Goal: Information Seeking & Learning: Learn about a topic

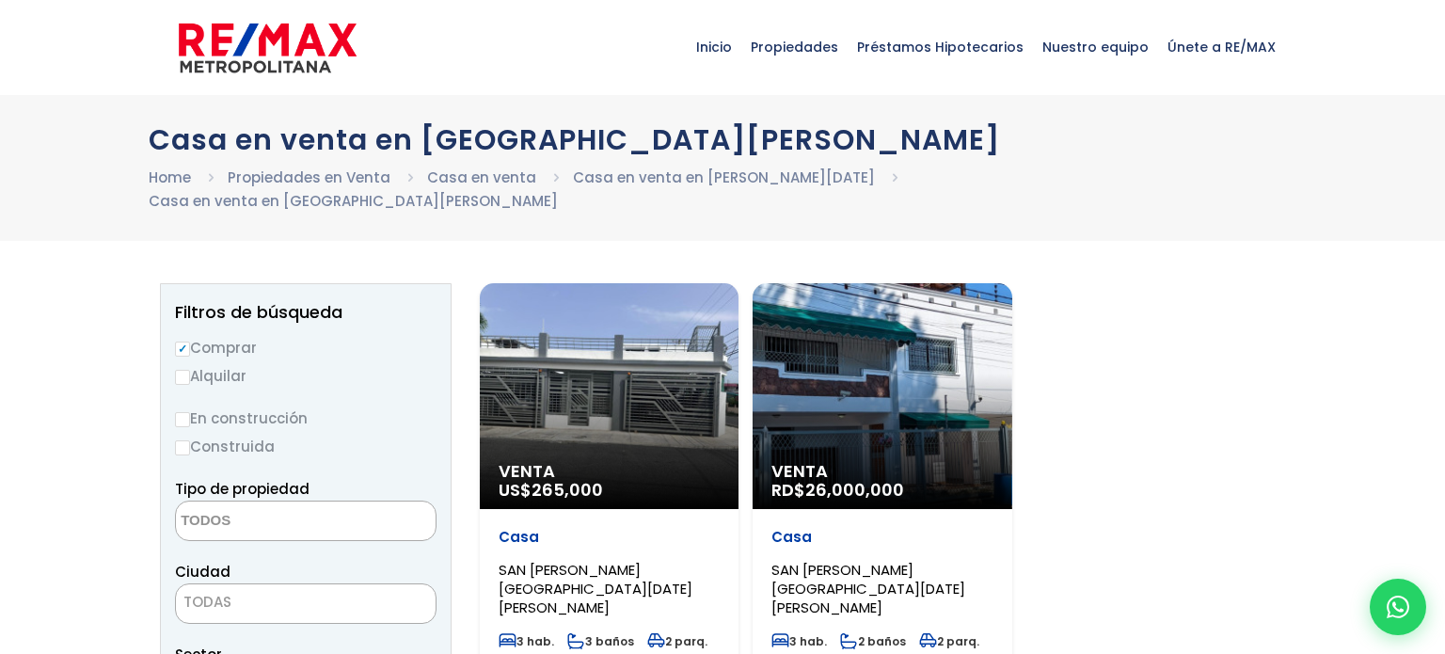
select select
click at [615, 534] on div "Casa SAN [PERSON_NAME][GEOGRAPHIC_DATA][DATE][PERSON_NAME]" at bounding box center [609, 572] width 221 height 89
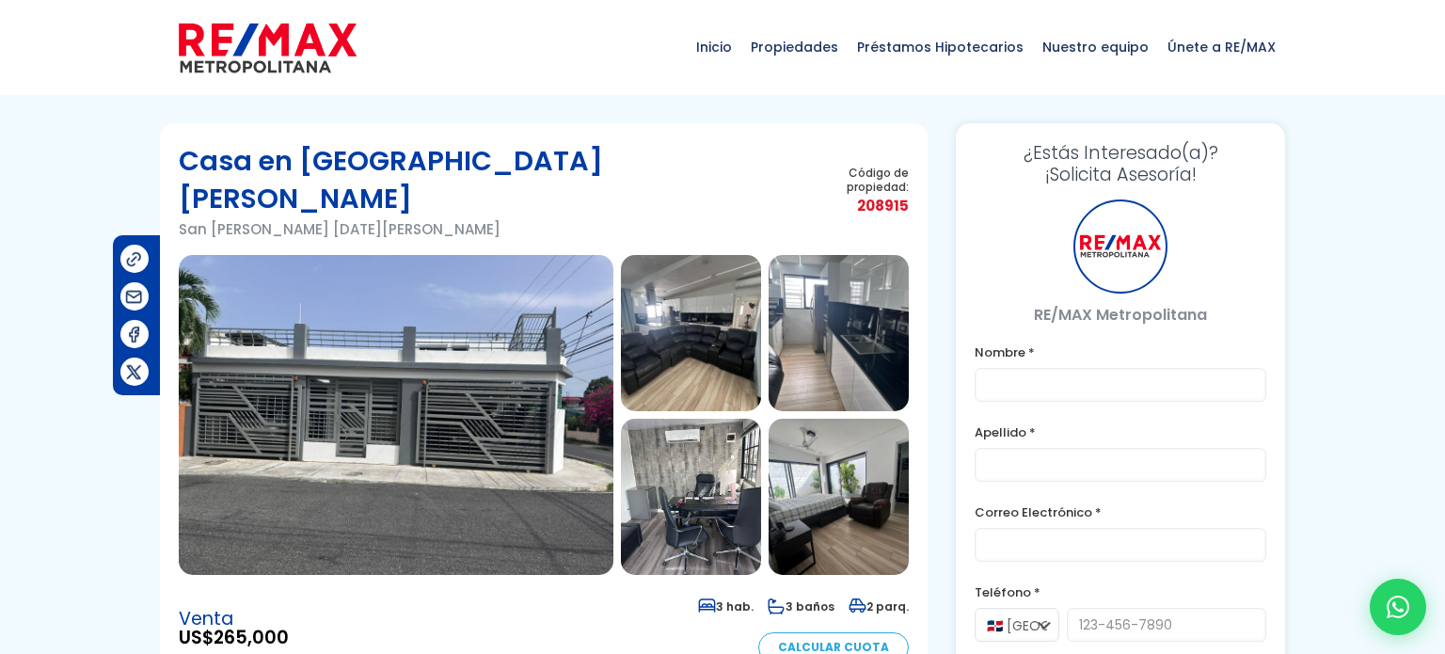
click at [513, 376] on img at bounding box center [396, 415] width 435 height 320
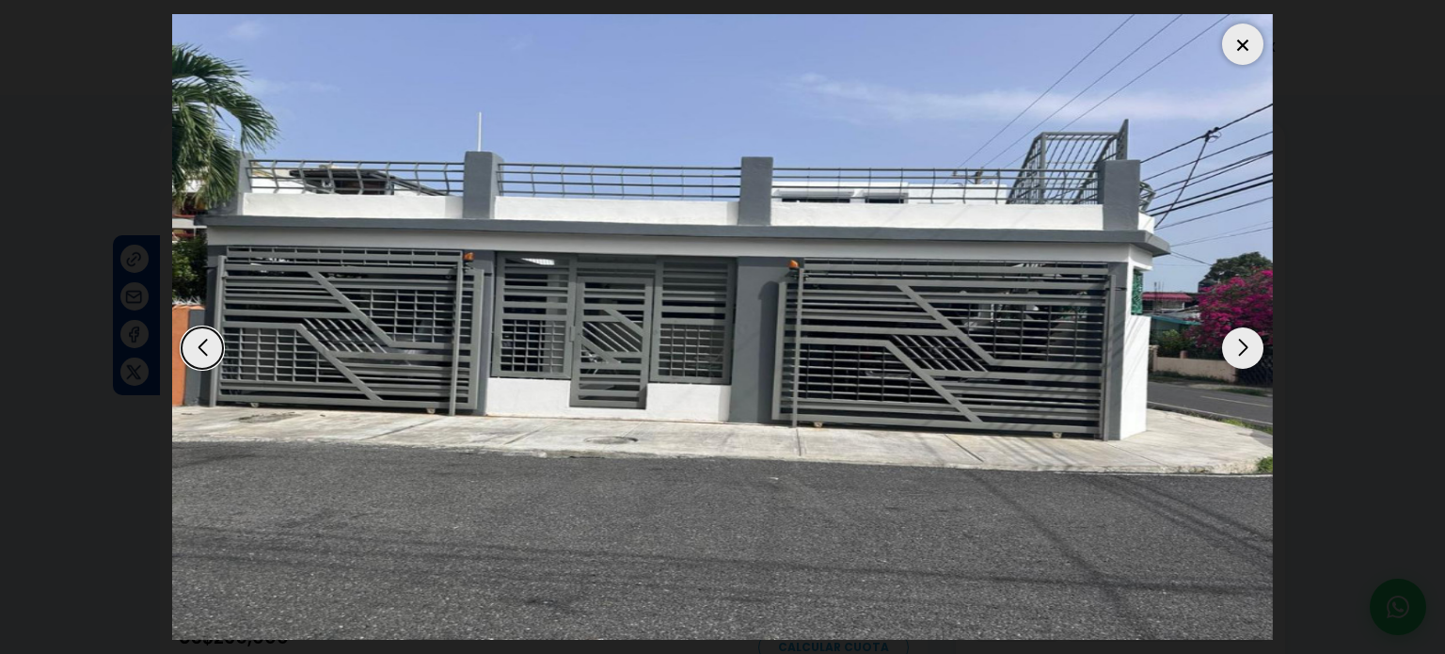
click at [1238, 349] on div "Next slide" at bounding box center [1242, 347] width 41 height 41
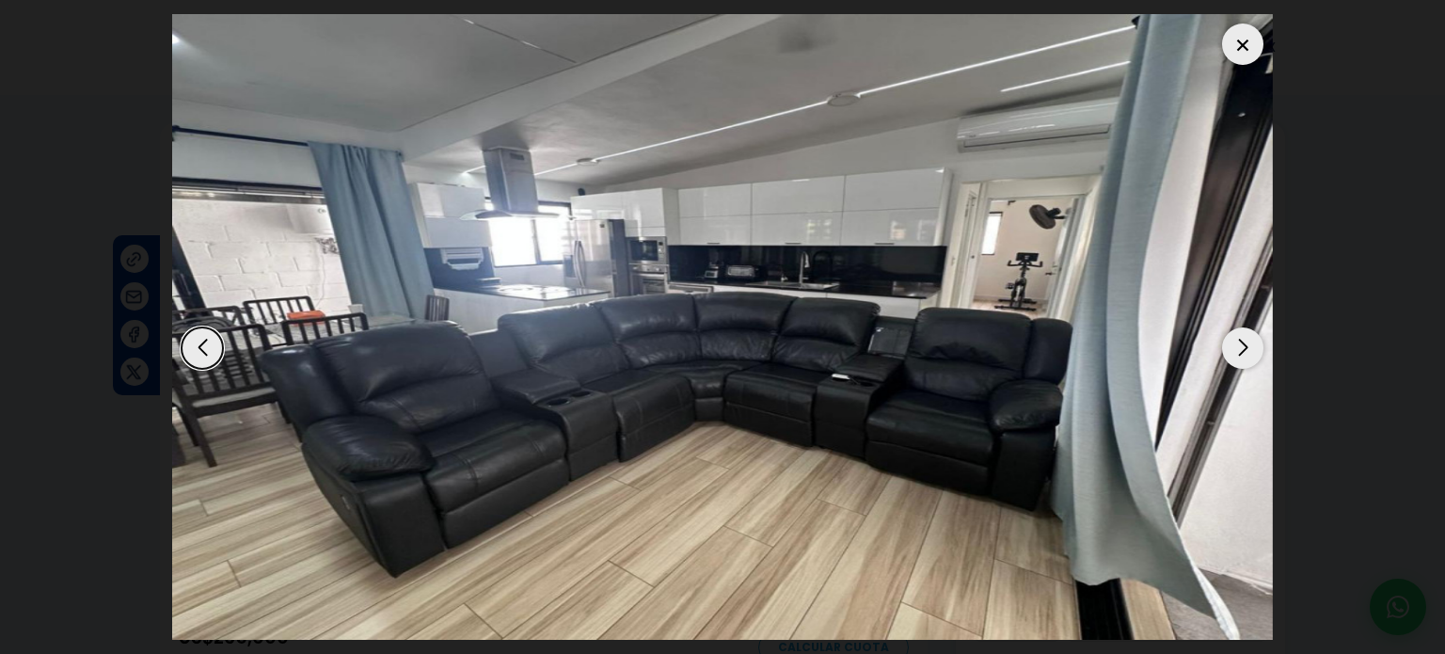
click at [1238, 349] on div "Next slide" at bounding box center [1242, 347] width 41 height 41
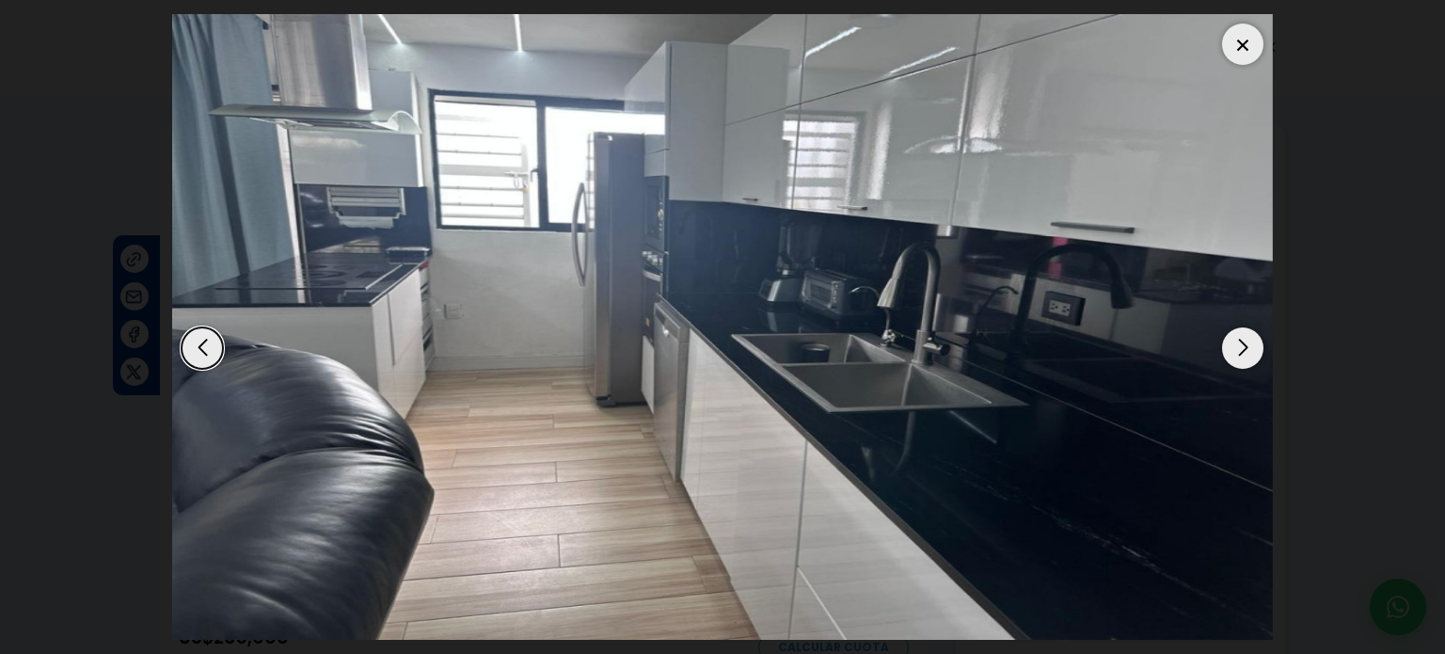
click at [1238, 349] on div "Next slide" at bounding box center [1242, 347] width 41 height 41
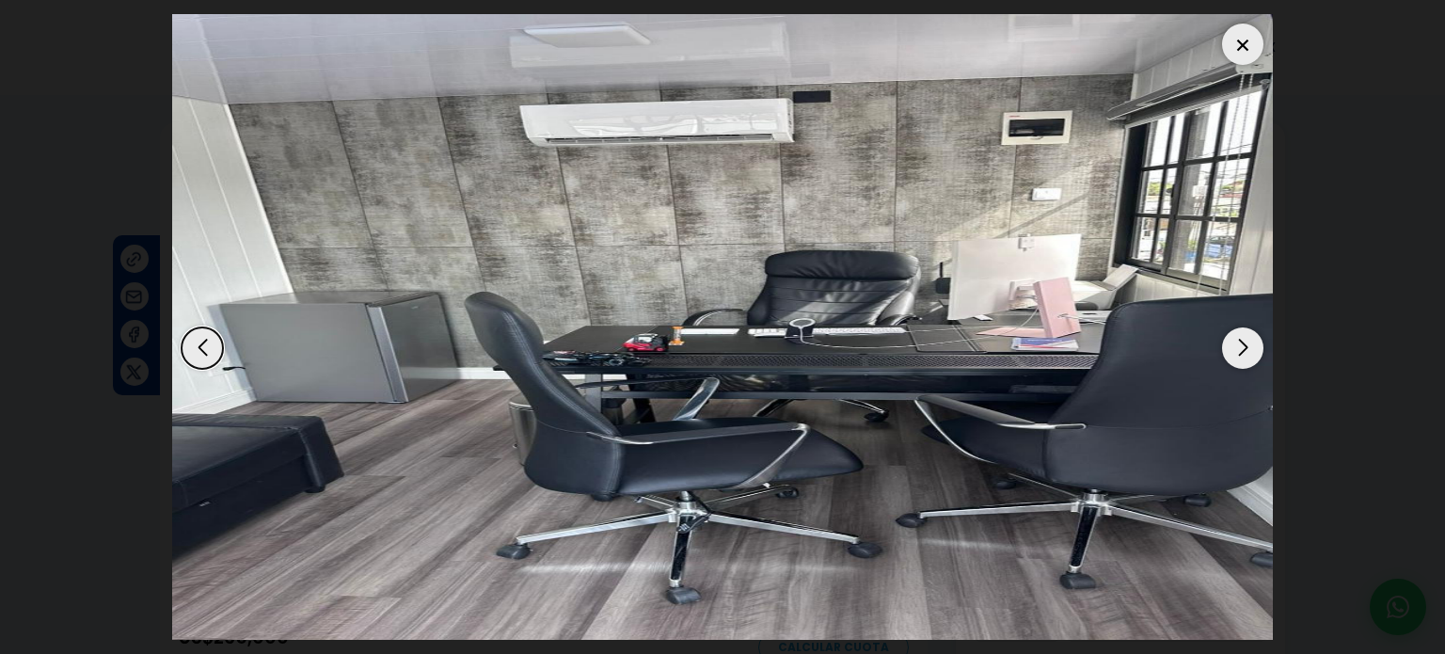
click at [1238, 349] on div "Next slide" at bounding box center [1242, 347] width 41 height 41
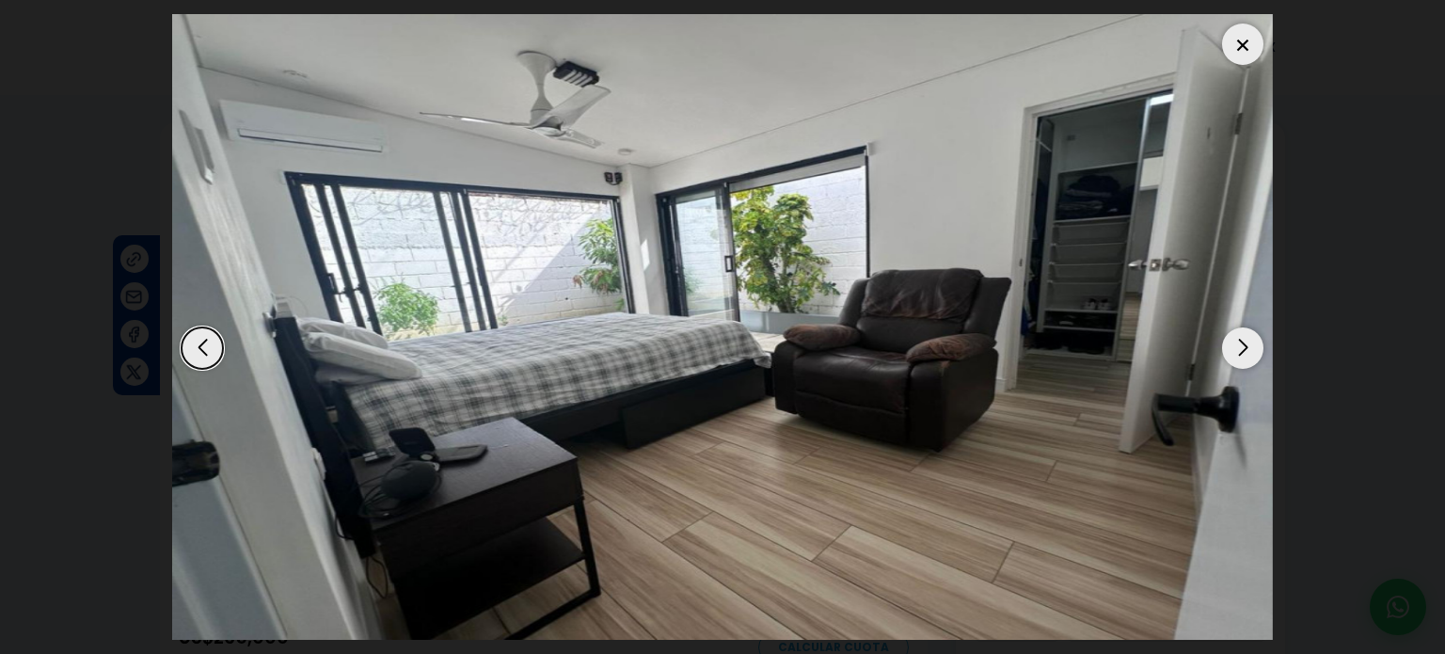
click at [1238, 349] on div "Next slide" at bounding box center [1242, 347] width 41 height 41
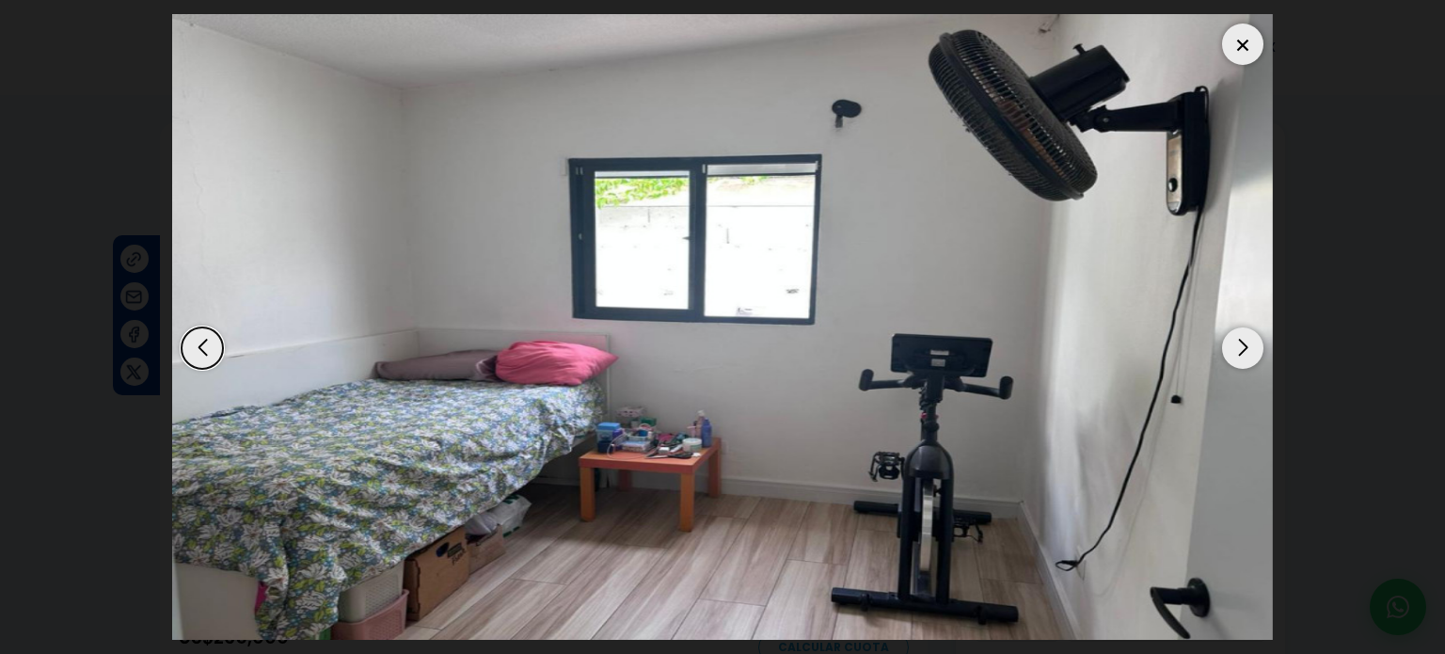
click at [1238, 349] on div "Next slide" at bounding box center [1242, 347] width 41 height 41
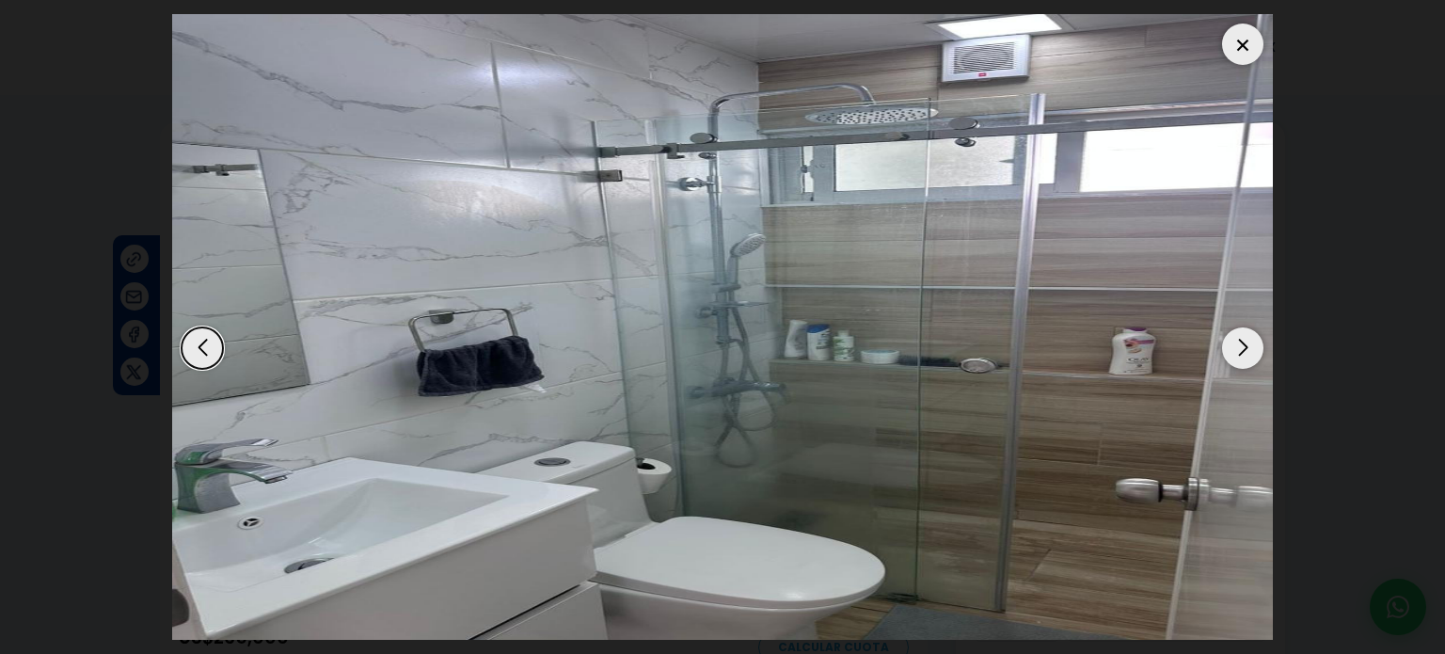
click at [1238, 349] on div "Next slide" at bounding box center [1242, 347] width 41 height 41
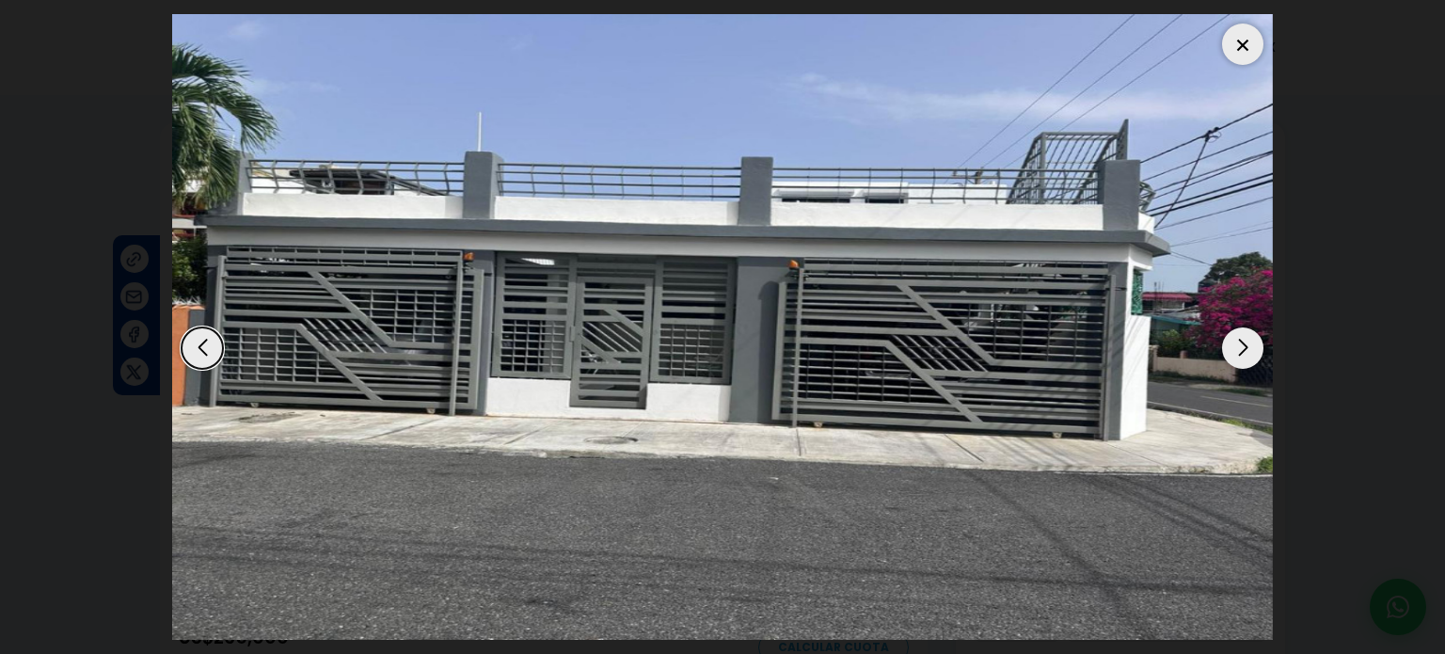
click at [1238, 349] on div "Next slide" at bounding box center [1242, 347] width 41 height 41
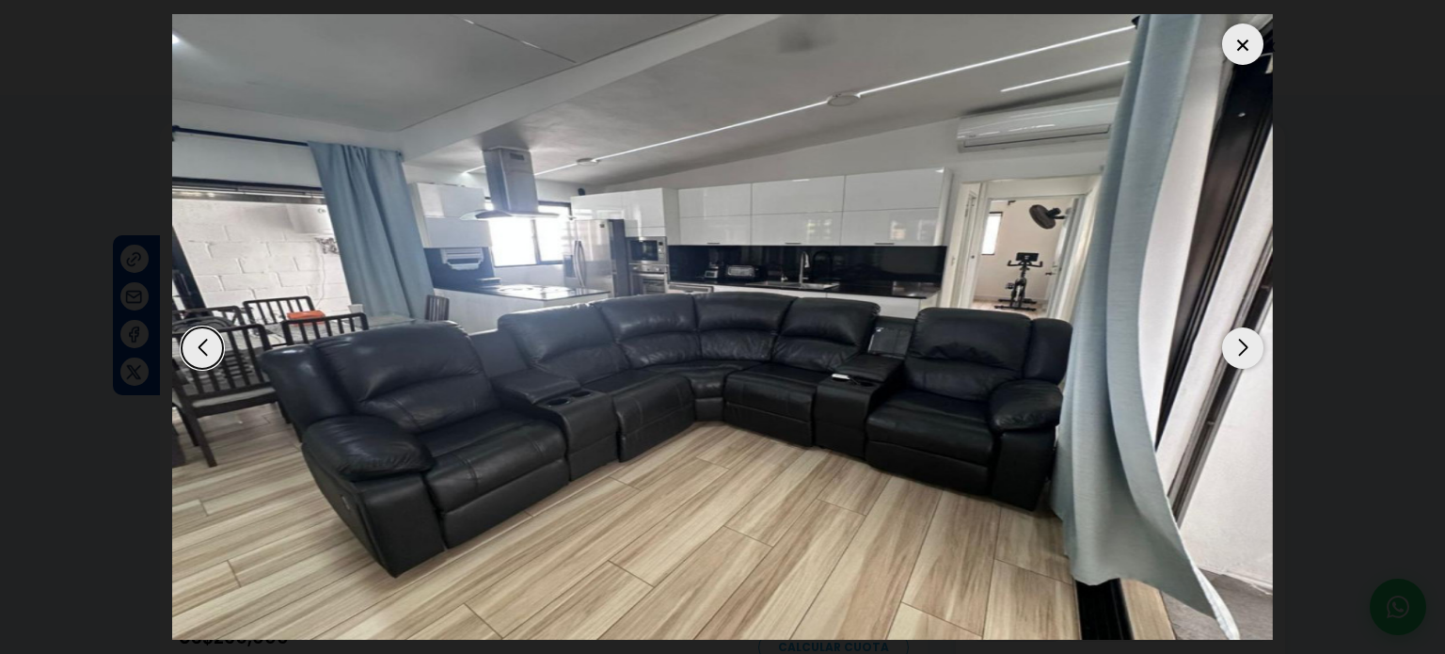
click at [1238, 349] on div "Next slide" at bounding box center [1242, 347] width 41 height 41
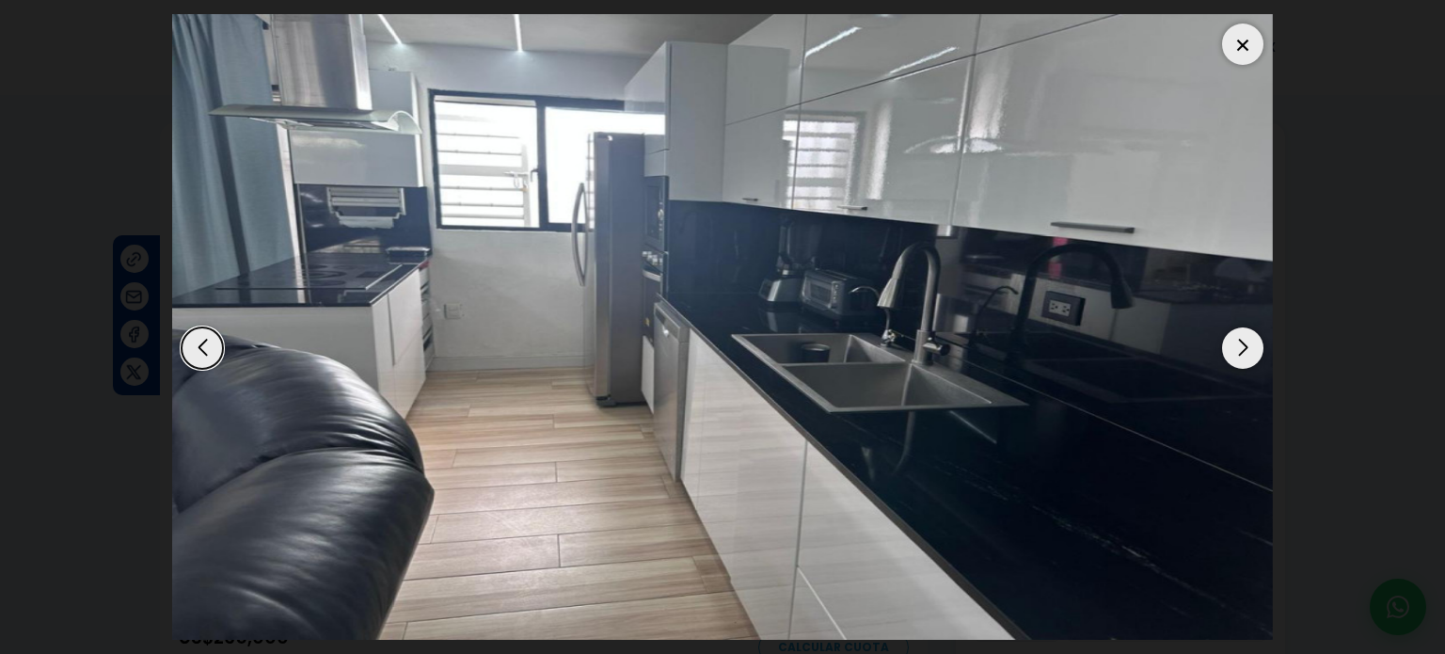
click at [1238, 349] on div "Next slide" at bounding box center [1242, 347] width 41 height 41
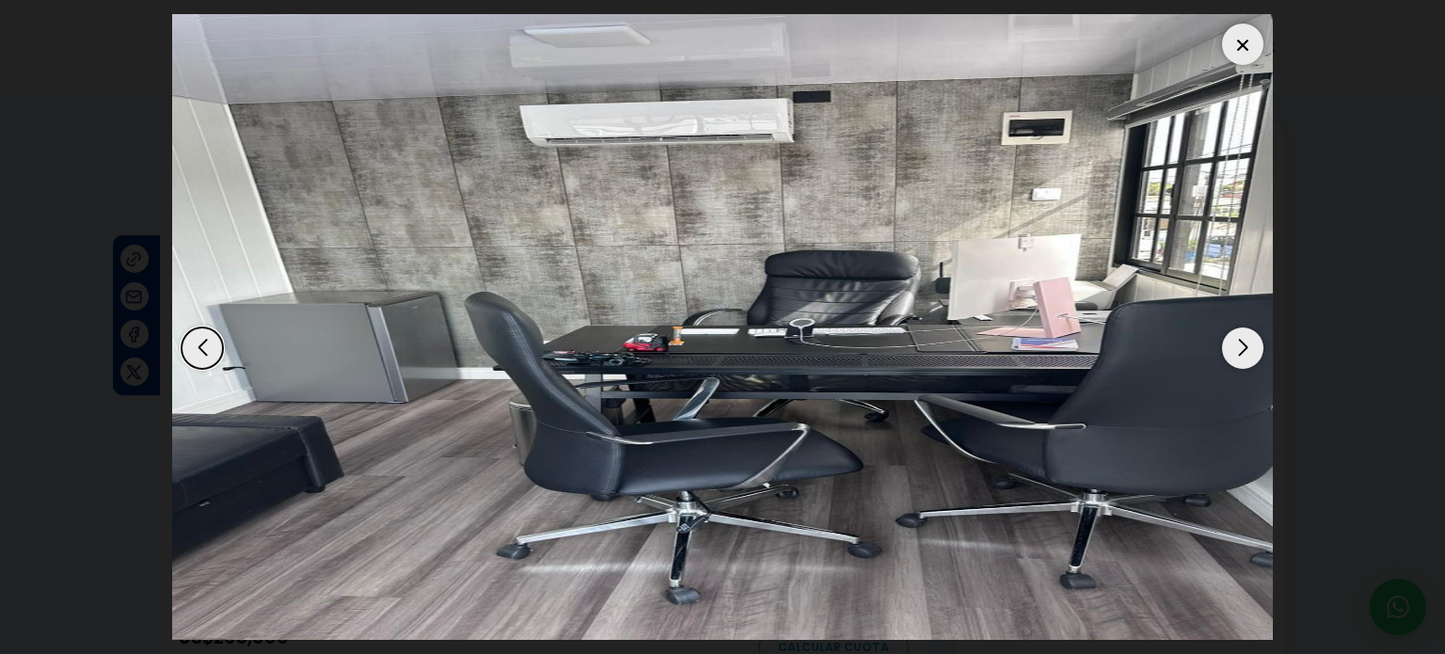
click at [1238, 349] on div "Next slide" at bounding box center [1242, 347] width 41 height 41
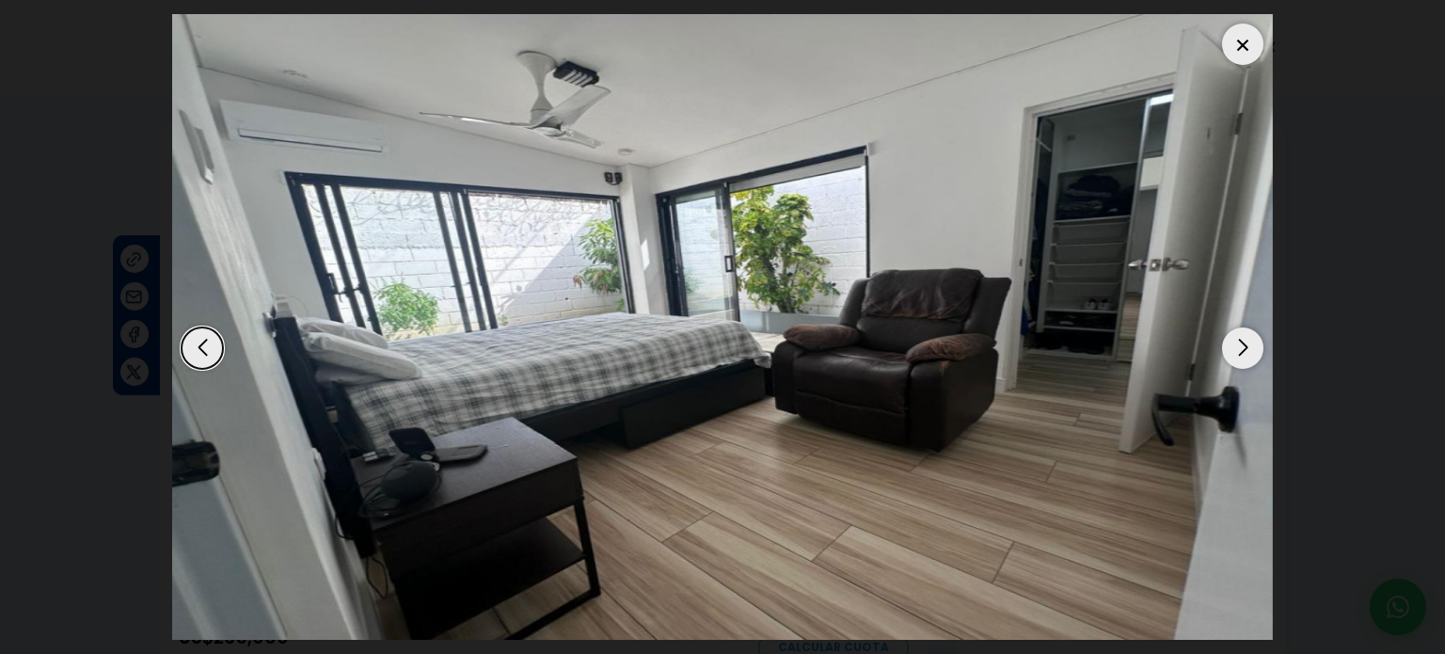
click at [1238, 349] on div "Next slide" at bounding box center [1242, 347] width 41 height 41
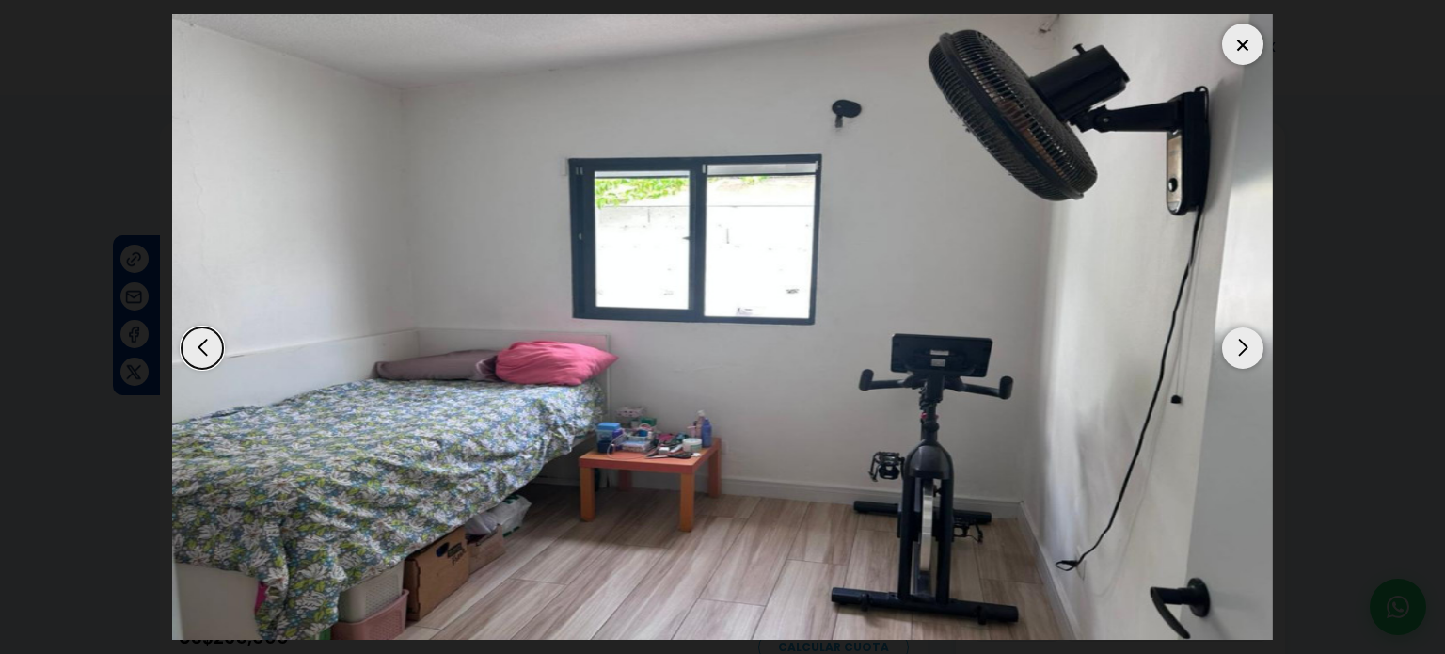
click at [1238, 349] on div "Next slide" at bounding box center [1242, 347] width 41 height 41
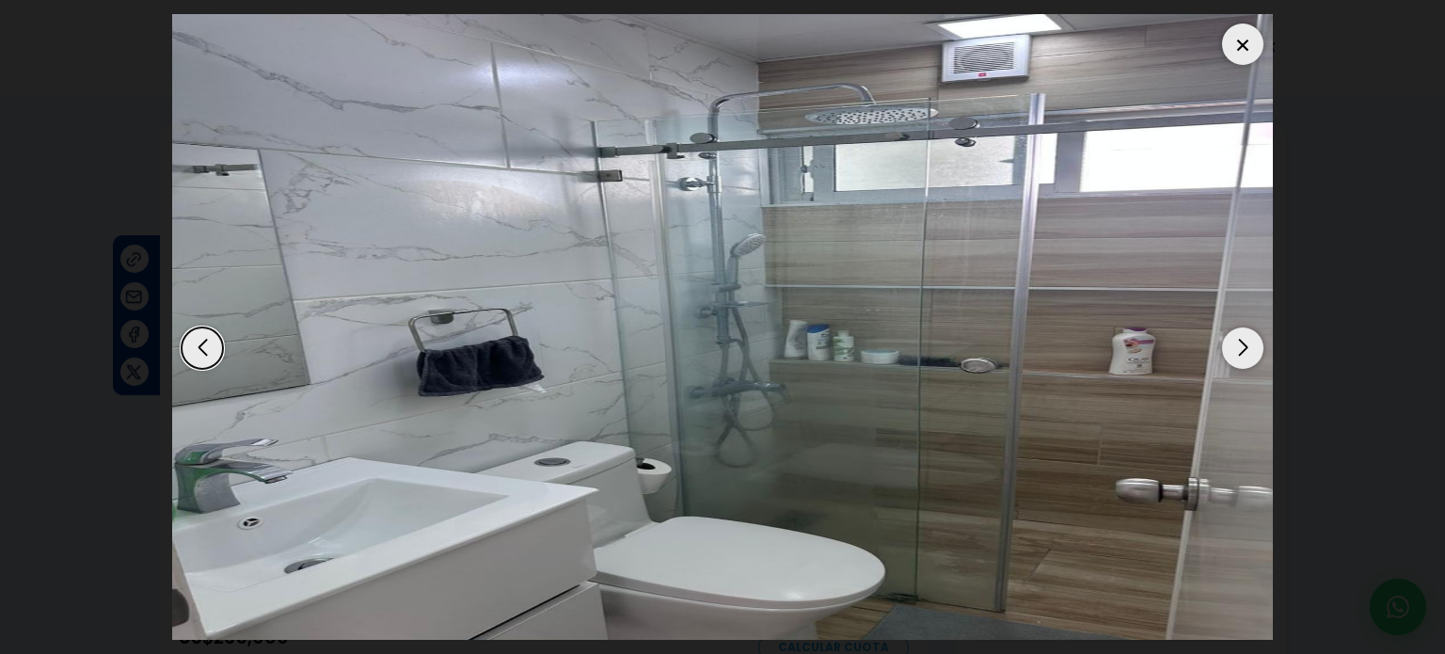
click at [1238, 349] on div "Next slide" at bounding box center [1242, 347] width 41 height 41
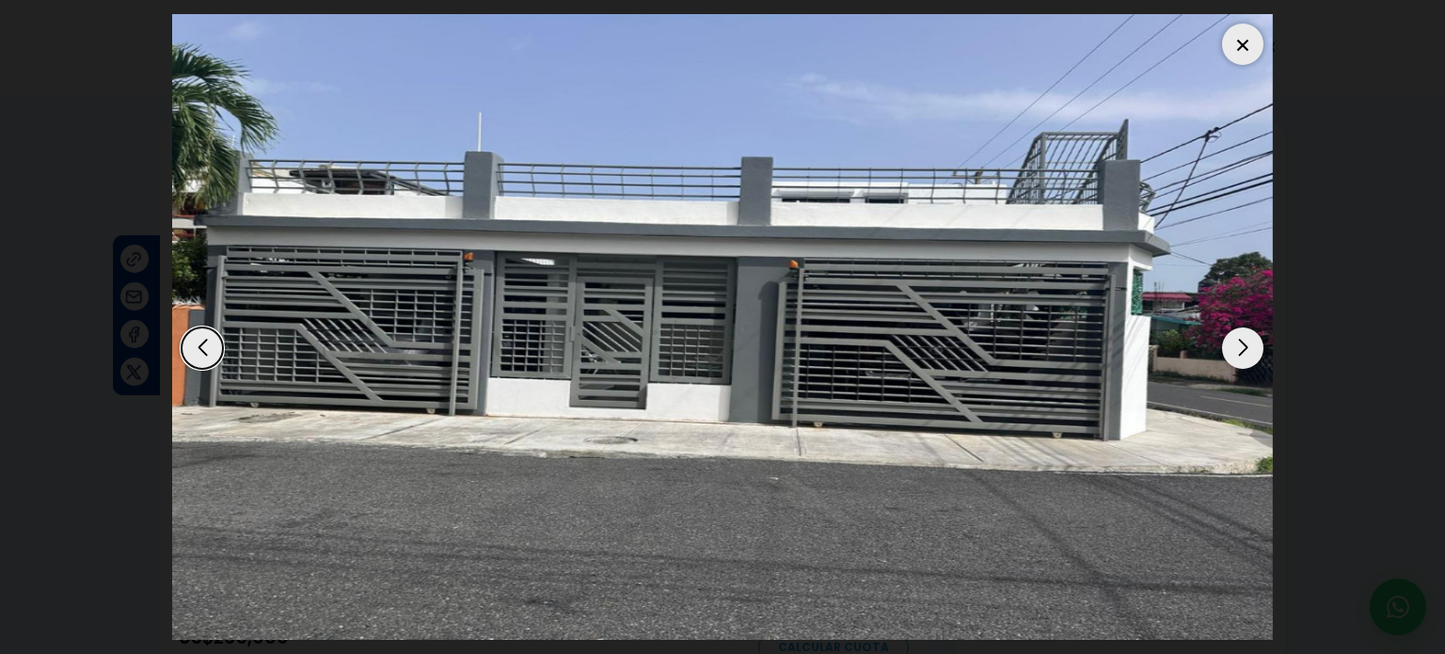
click at [1238, 349] on div "Next slide" at bounding box center [1242, 347] width 41 height 41
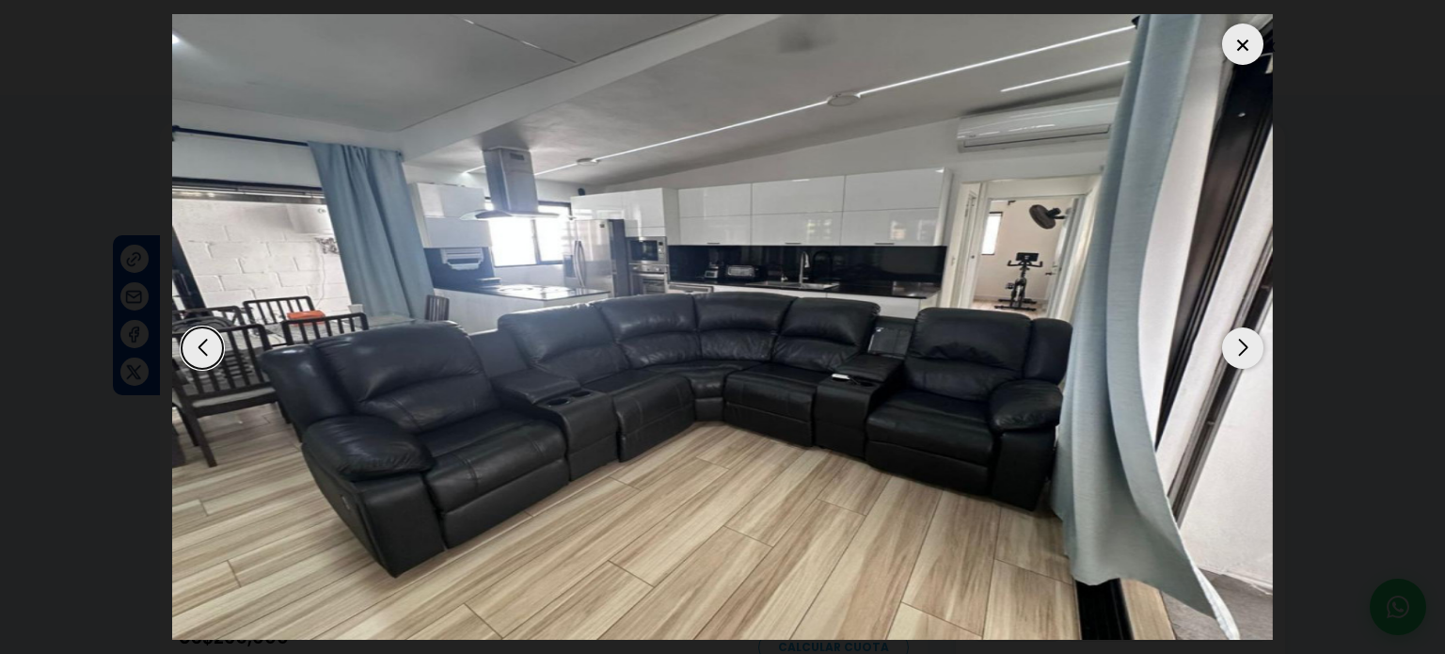
click at [1238, 349] on div "Next slide" at bounding box center [1242, 347] width 41 height 41
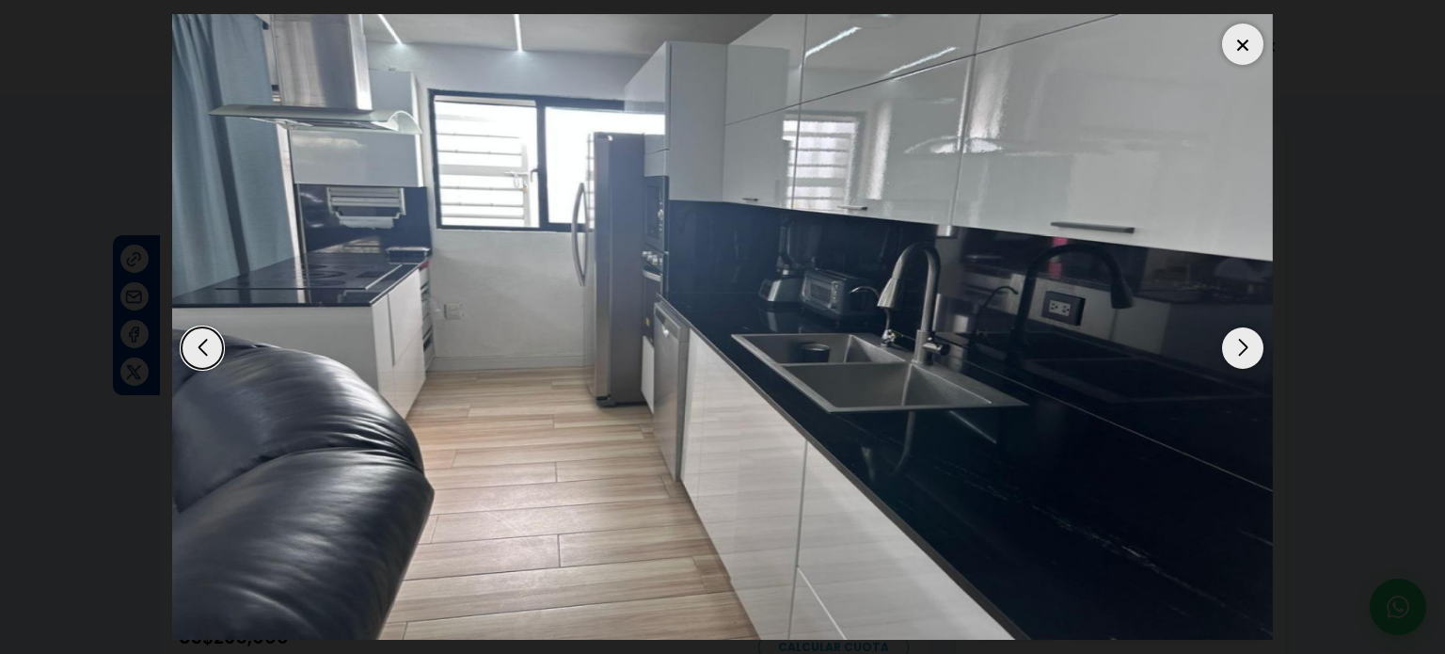
click at [1238, 349] on div "Next slide" at bounding box center [1242, 347] width 41 height 41
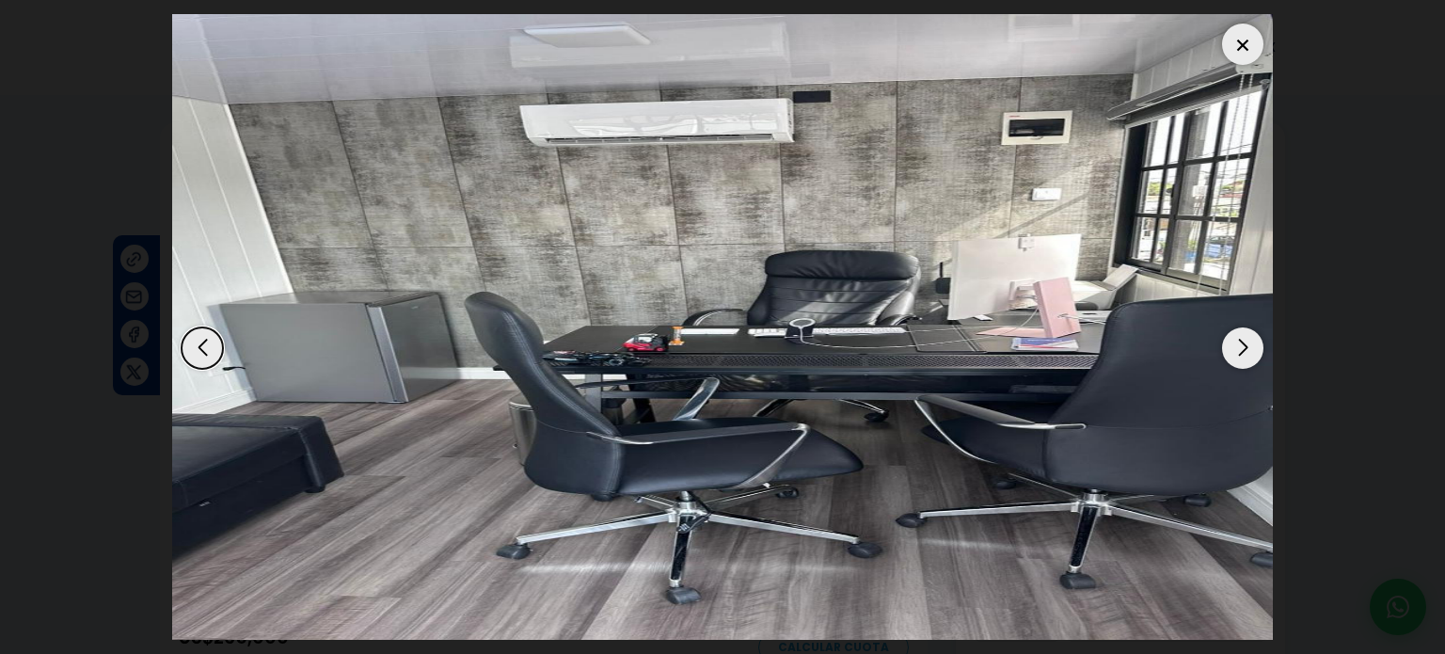
click at [1239, 40] on div at bounding box center [1242, 44] width 41 height 41
